Goal: Navigation & Orientation: Go to known website

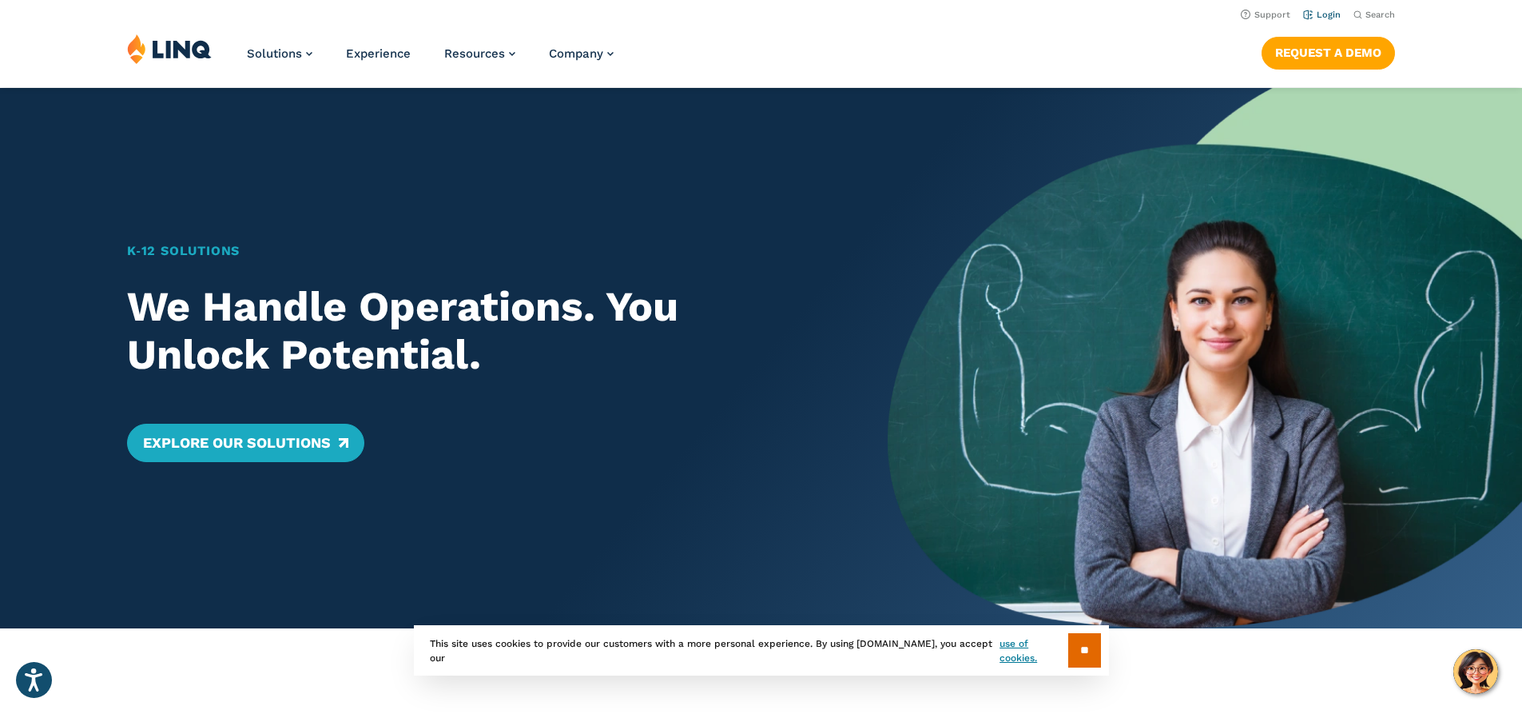
click at [1326, 14] on link "Login" at bounding box center [1322, 15] width 38 height 10
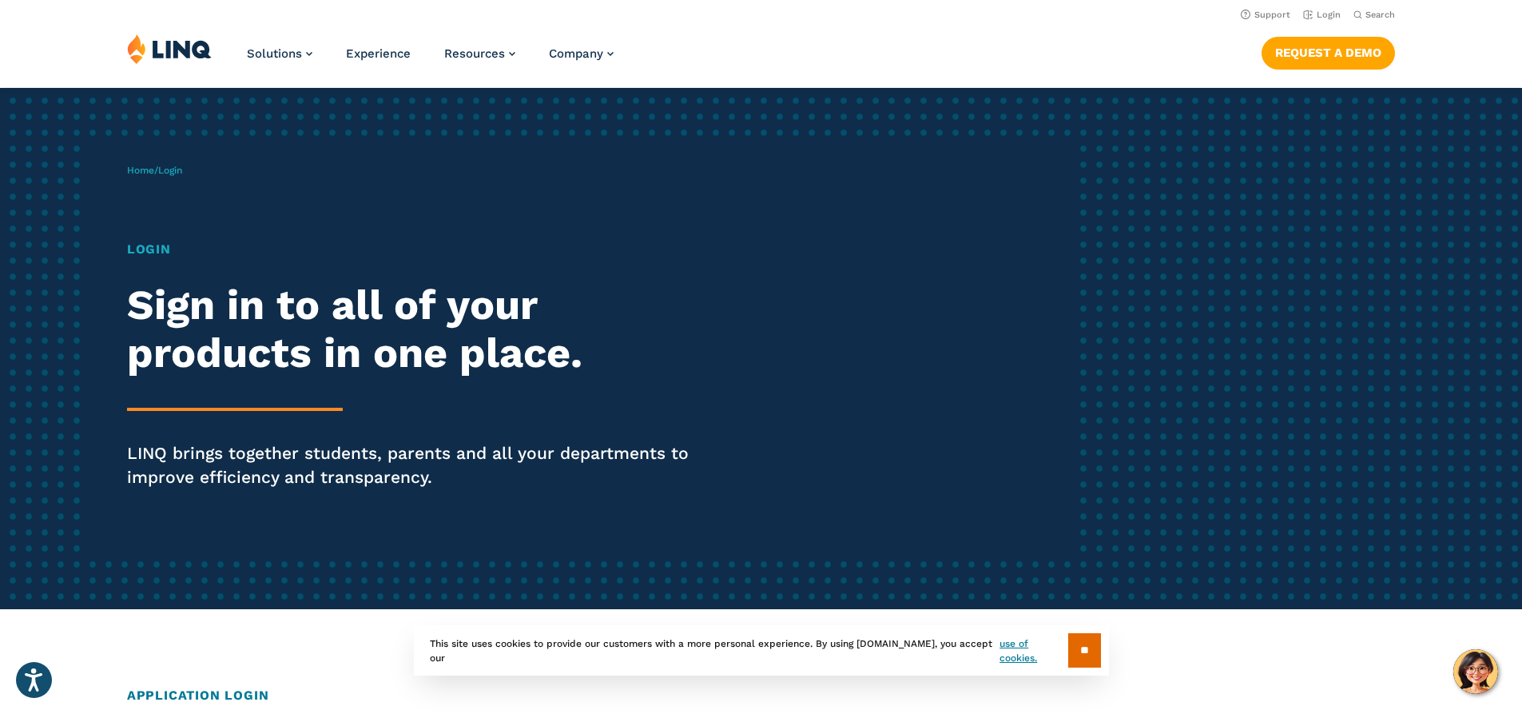
click at [172, 48] on img at bounding box center [169, 49] width 85 height 30
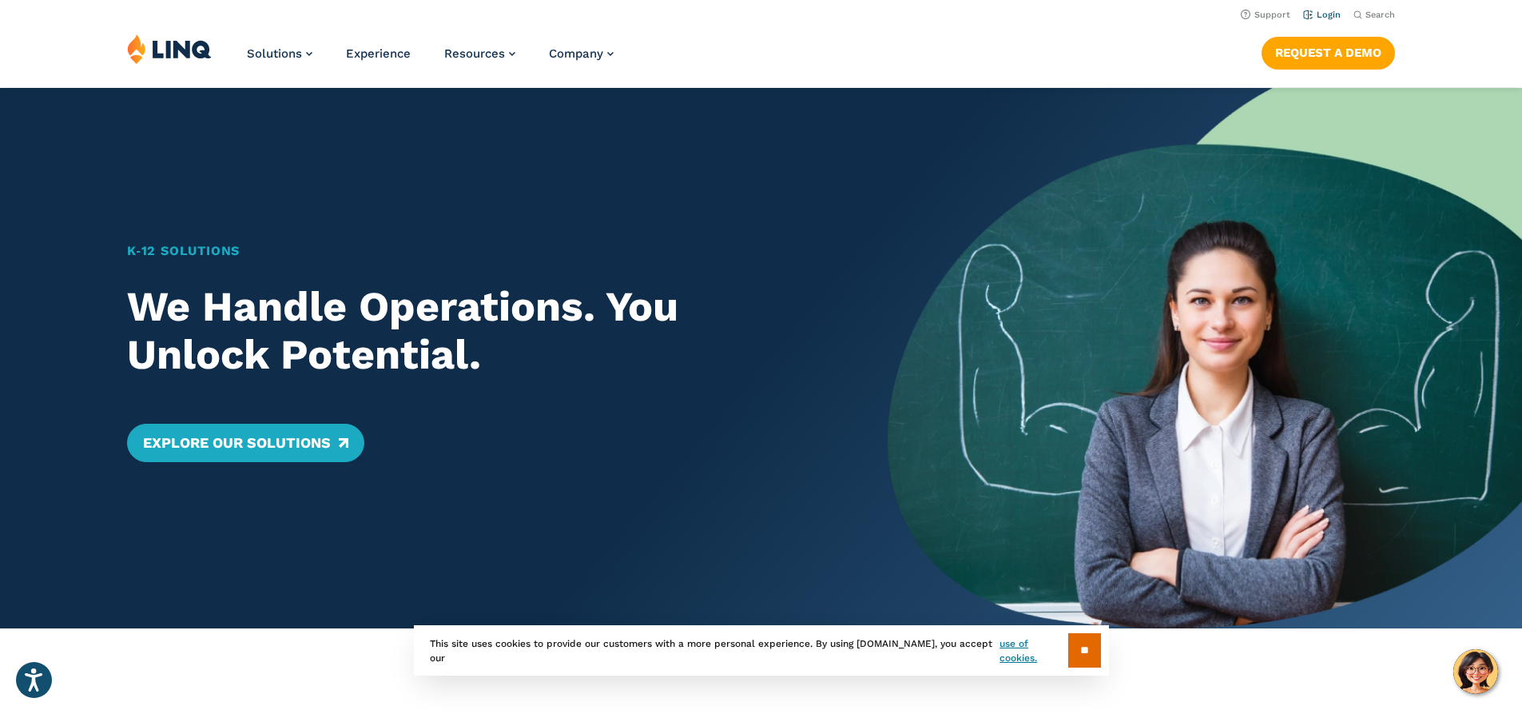
click at [1328, 14] on link "Login" at bounding box center [1322, 15] width 38 height 10
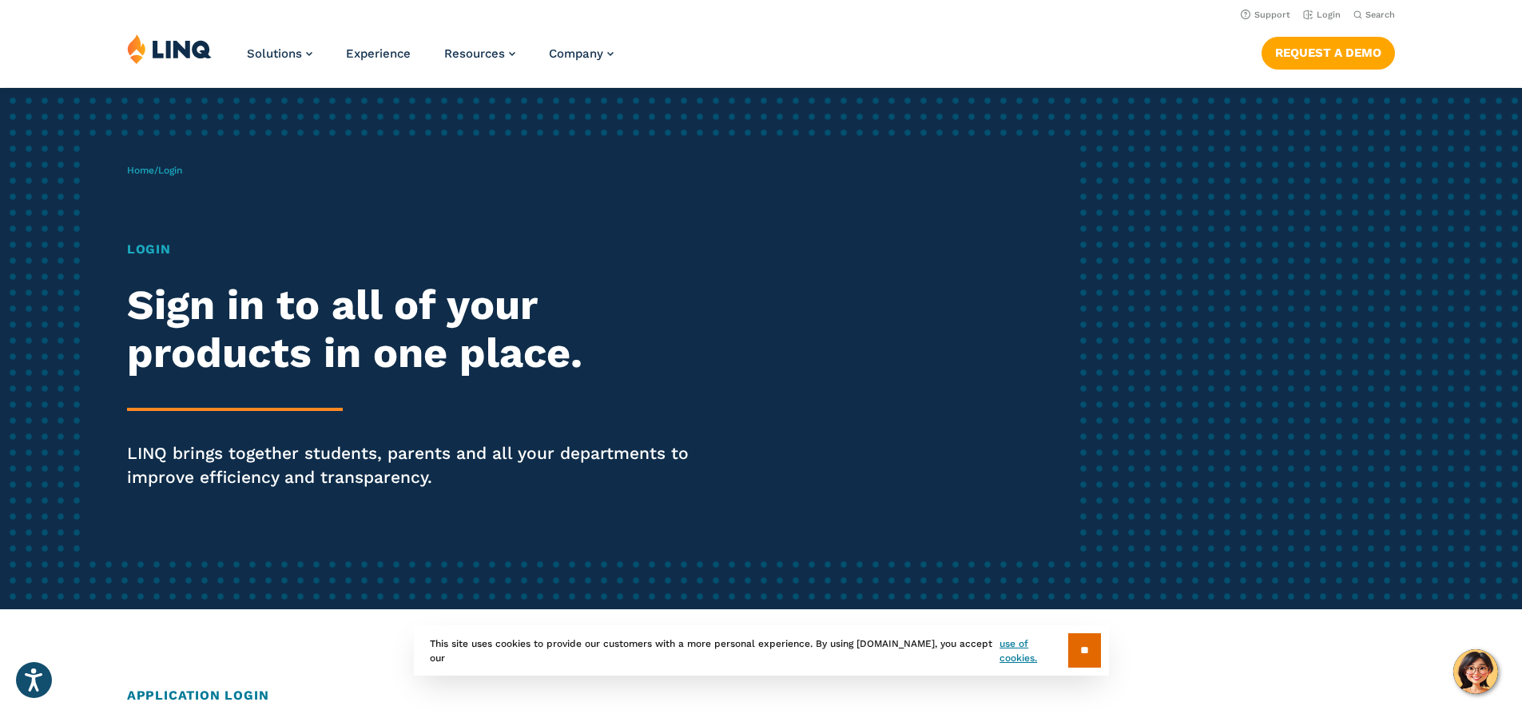
click at [160, 249] on h1 "Login" at bounding box center [420, 249] width 587 height 19
click at [184, 332] on h2 "Sign in to all of your products in one place." at bounding box center [420, 329] width 587 height 96
click at [249, 385] on div "Login Sign in to all of your products in one place. LINQ brings together studen…" at bounding box center [420, 387] width 587 height 294
drag, startPoint x: 367, startPoint y: 420, endPoint x: 392, endPoint y: 413, distance: 26.6
click at [367, 420] on div "Login Sign in to all of your products in one place. LINQ brings together studen…" at bounding box center [420, 387] width 587 height 294
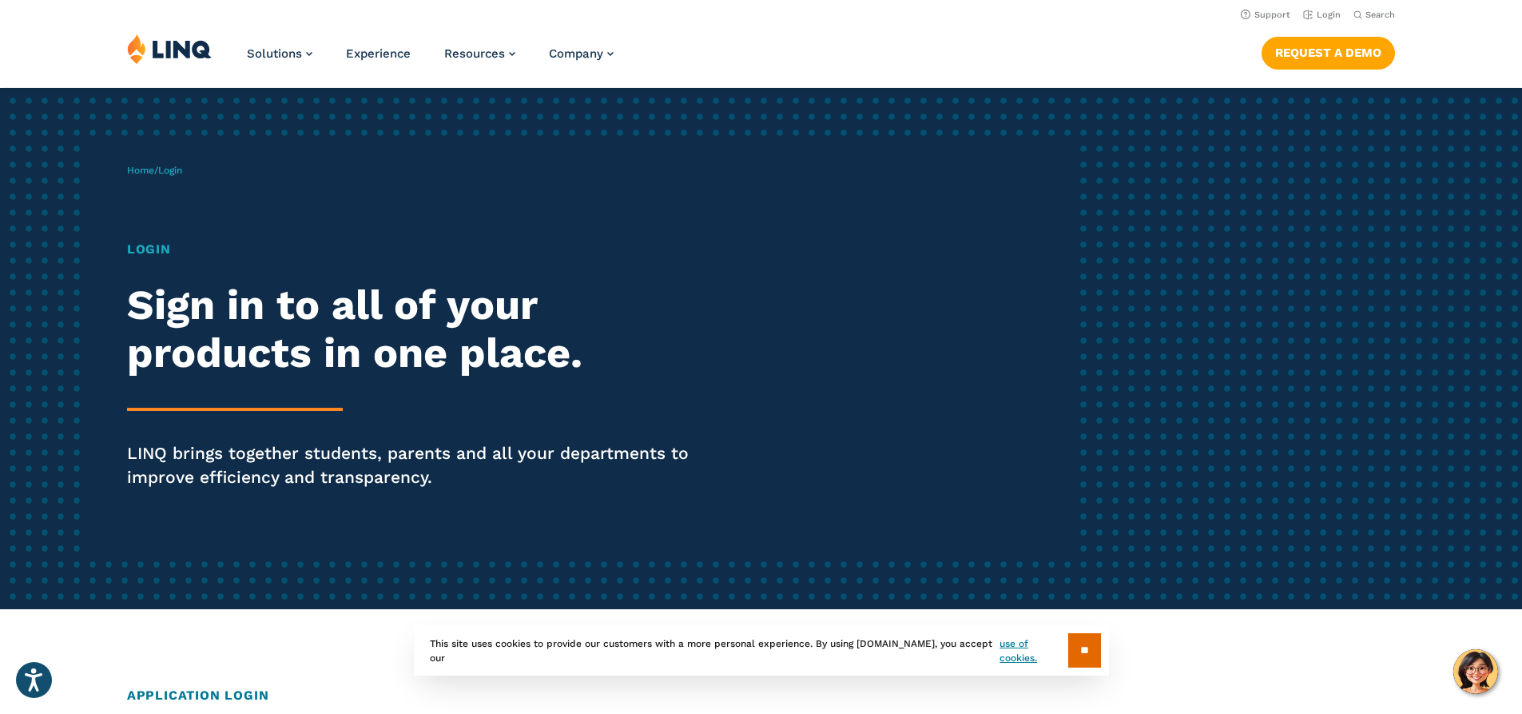
click at [499, 414] on div "Login Sign in to all of your products in one place. LINQ brings together studen…" at bounding box center [420, 387] width 587 height 294
